Goal: Find specific fact

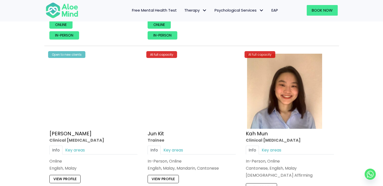
scroll to position [1729, 0]
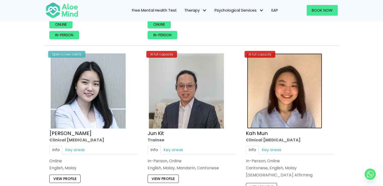
click at [260, 84] on img at bounding box center [284, 90] width 75 height 75
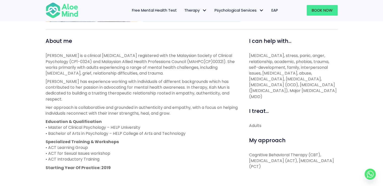
scroll to position [162, 0]
drag, startPoint x: 167, startPoint y: 61, endPoint x: 201, endPoint y: 61, distance: 34.2
click at [201, 61] on p "[PERSON_NAME] is a clinical [MEDICAL_DATA] registered with the Malaysian Societ…" at bounding box center [142, 64] width 192 height 23
copy p "MAHPC(CP)00321"
drag, startPoint x: 48, startPoint y: 62, endPoint x: 65, endPoint y: 61, distance: 17.4
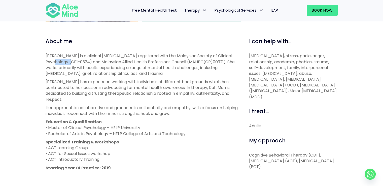
click at [65, 61] on p "[PERSON_NAME] is a clinical [MEDICAL_DATA] registered with the Malaysian Societ…" at bounding box center [142, 64] width 192 height 23
copy p "CP1-0324"
click at [156, 91] on p "[PERSON_NAME] has experience working with individuals of different backgrounds …" at bounding box center [142, 90] width 192 height 23
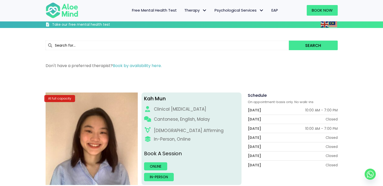
scroll to position [24, 0]
